Goal: Find specific page/section: Find specific page/section

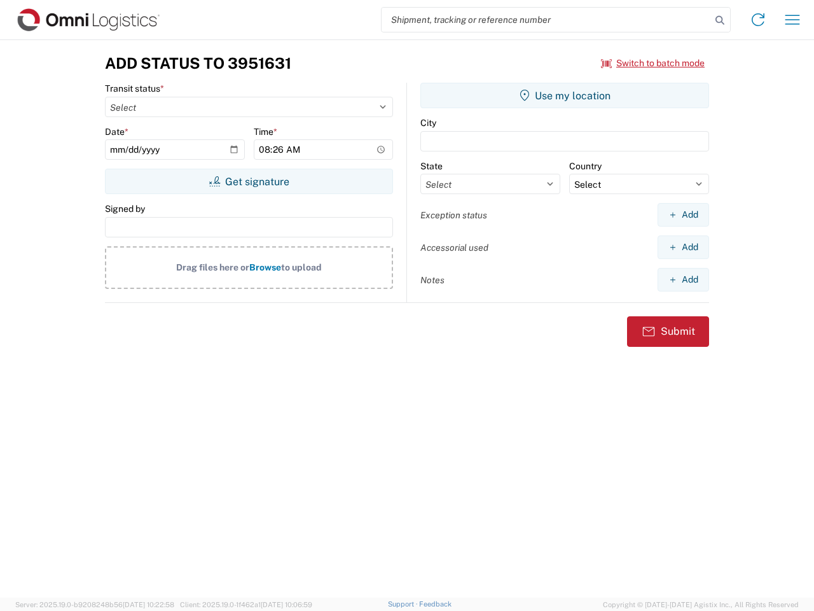
click at [547, 20] on input "search" at bounding box center [547, 20] width 330 height 24
click at [720, 20] on icon at bounding box center [720, 20] width 18 height 18
click at [758, 20] on icon at bounding box center [758, 20] width 20 height 20
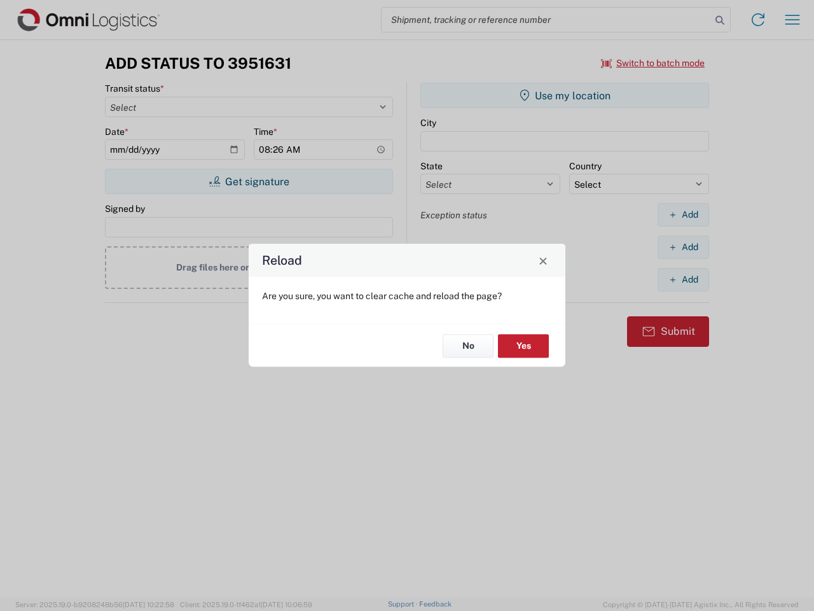
click at [793, 20] on div "Reload Are you sure, you want to clear cache and reload the page? No Yes" at bounding box center [407, 305] width 814 height 611
click at [653, 63] on div "Reload Are you sure, you want to clear cache and reload the page? No Yes" at bounding box center [407, 305] width 814 height 611
click at [249, 181] on div "Reload Are you sure, you want to clear cache and reload the page? No Yes" at bounding box center [407, 305] width 814 height 611
click at [565, 95] on div "Reload Are you sure, you want to clear cache and reload the page? No Yes" at bounding box center [407, 305] width 814 height 611
click at [683, 214] on div "Reload Are you sure, you want to clear cache and reload the page? No Yes" at bounding box center [407, 305] width 814 height 611
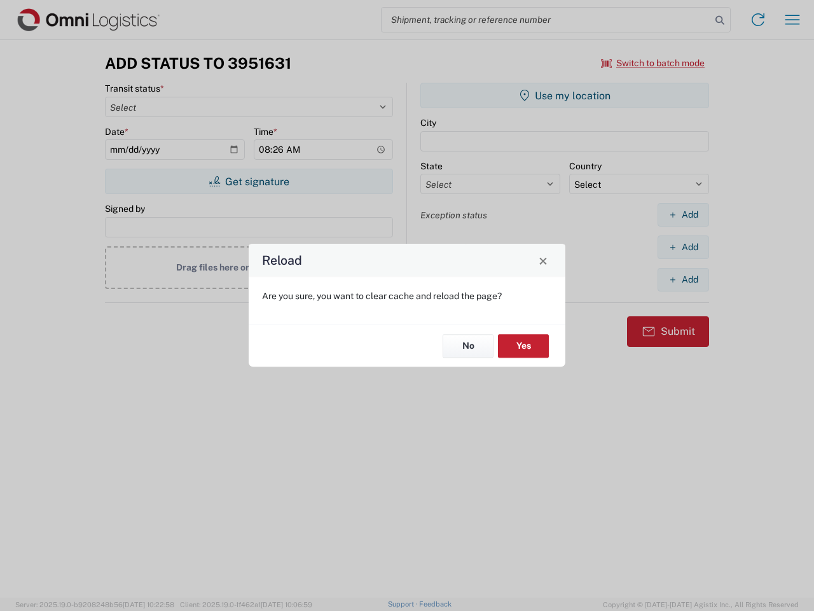
click at [683, 247] on div "Reload Are you sure, you want to clear cache and reload the page? No Yes" at bounding box center [407, 305] width 814 height 611
click at [683, 279] on div "Reload Are you sure, you want to clear cache and reload the page? No Yes" at bounding box center [407, 305] width 814 height 611
